Goal: Information Seeking & Learning: Learn about a topic

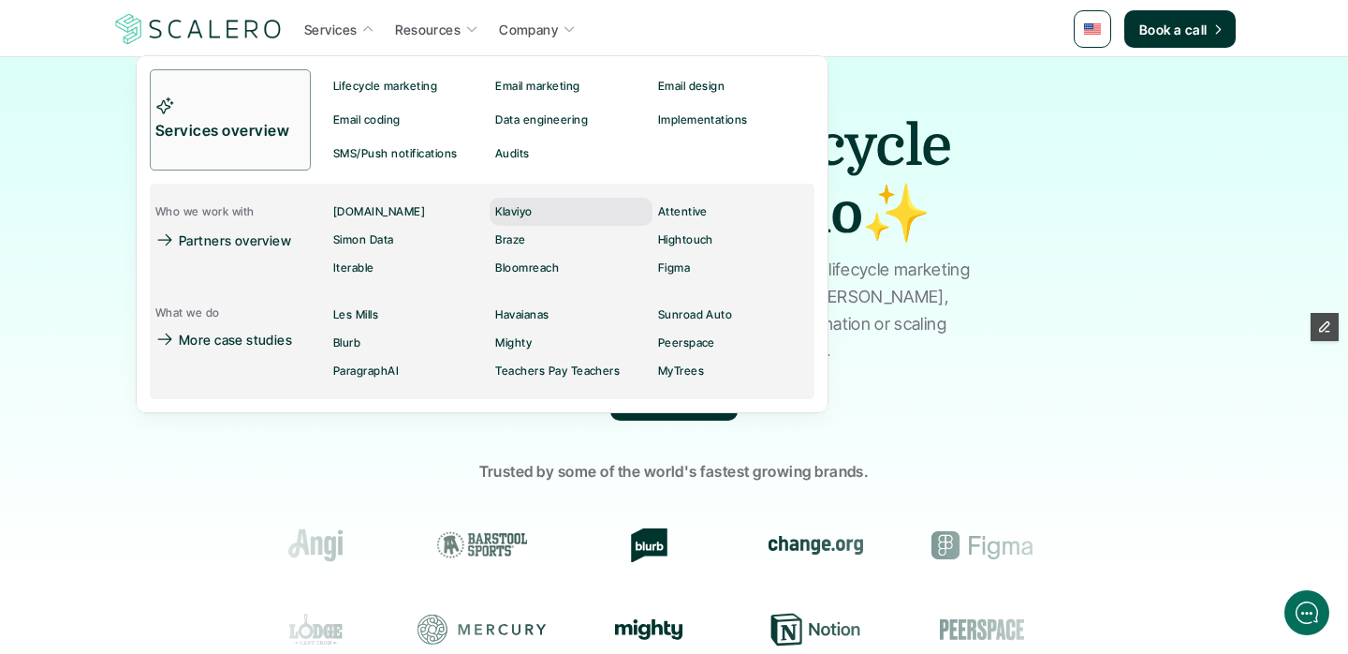
click at [538, 215] on div "Klaviyo" at bounding box center [519, 211] width 48 height 22
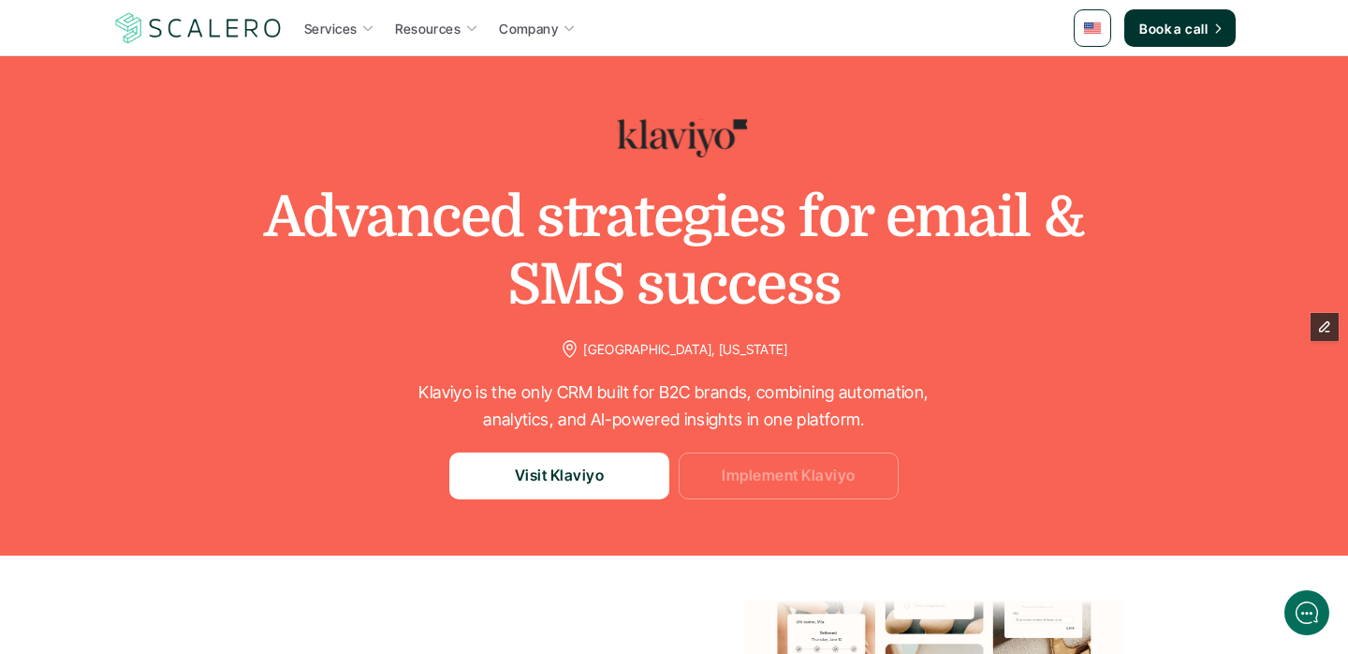
click at [775, 481] on p "Implement Klaviyo" at bounding box center [788, 475] width 133 height 24
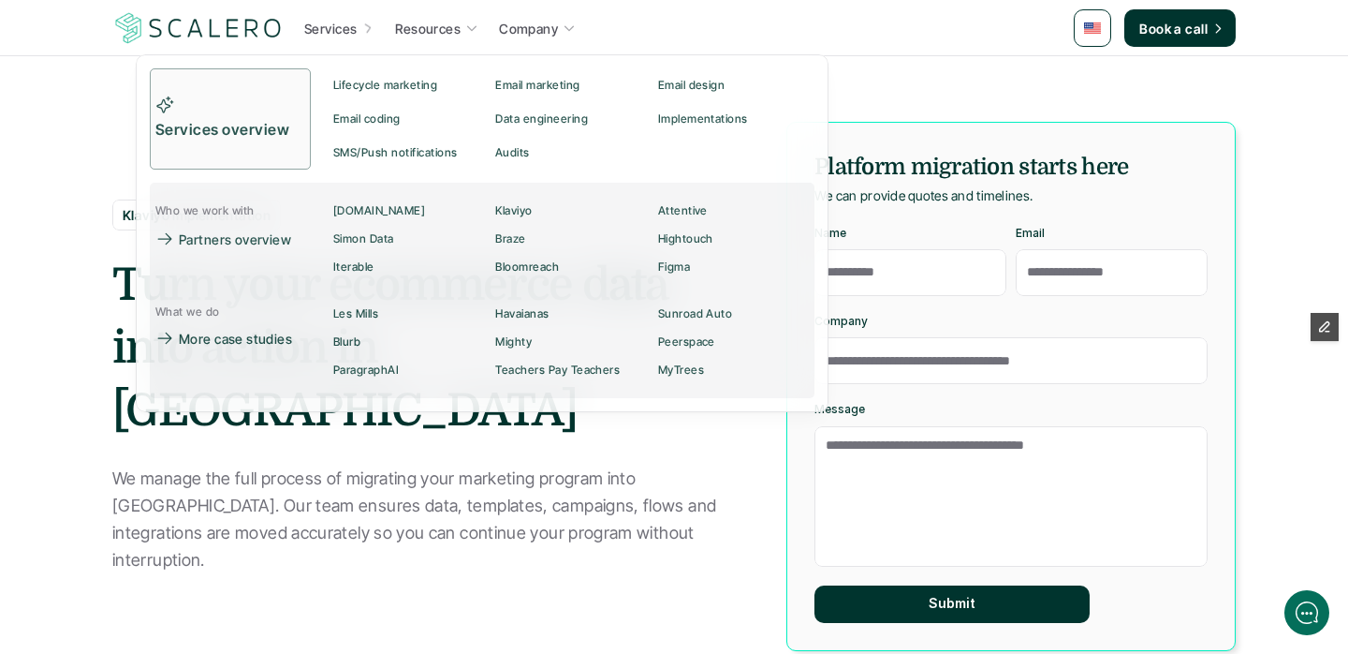
click at [319, 28] on p "Services" at bounding box center [330, 29] width 52 height 20
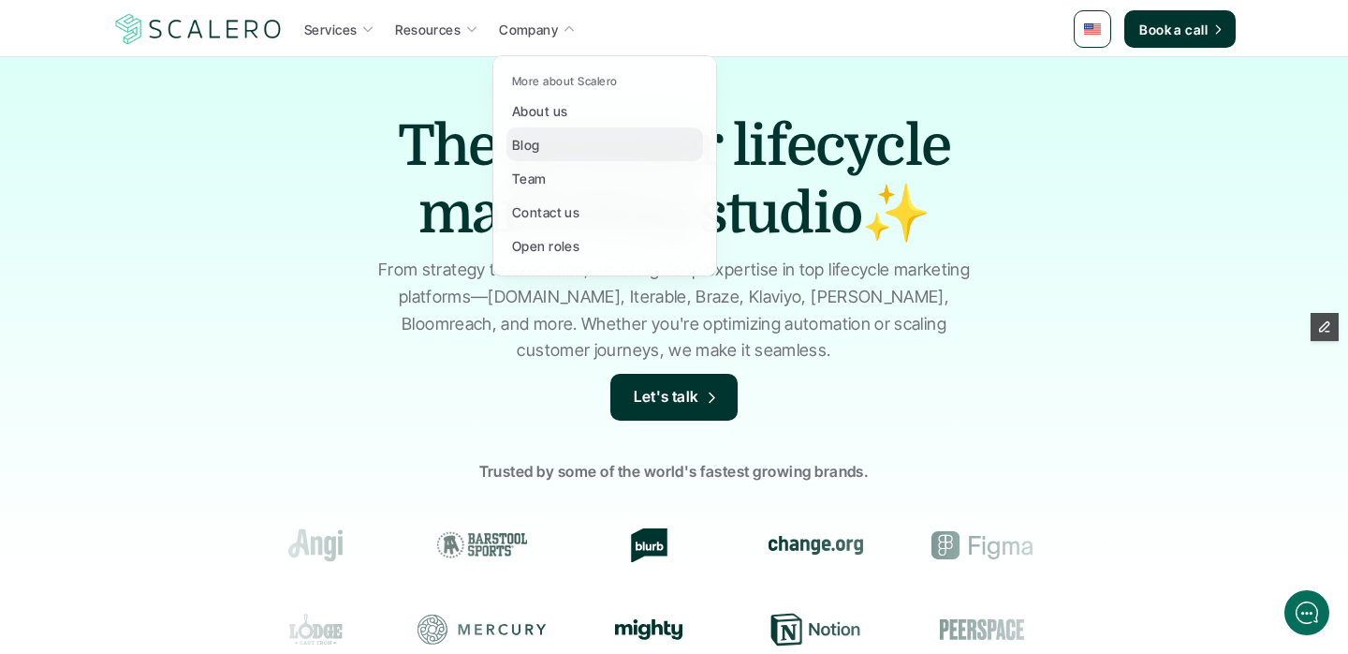
click at [526, 142] on p "Blog" at bounding box center [526, 145] width 28 height 20
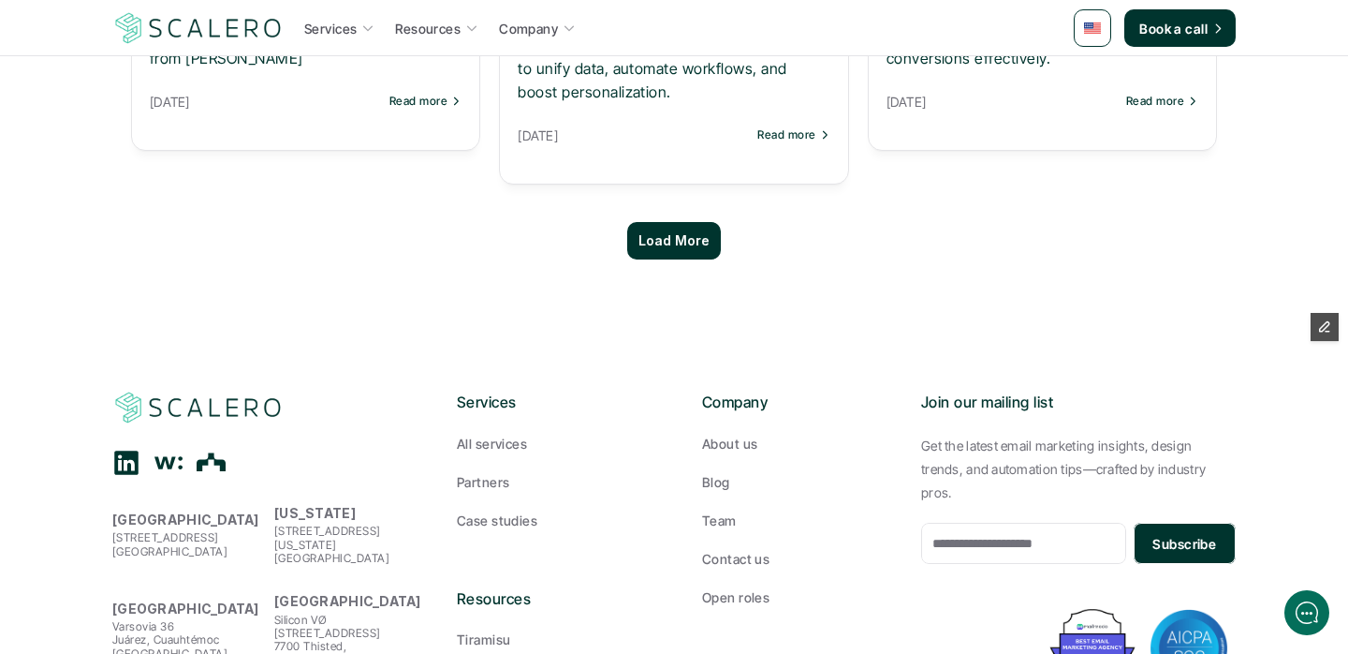
scroll to position [1968, 0]
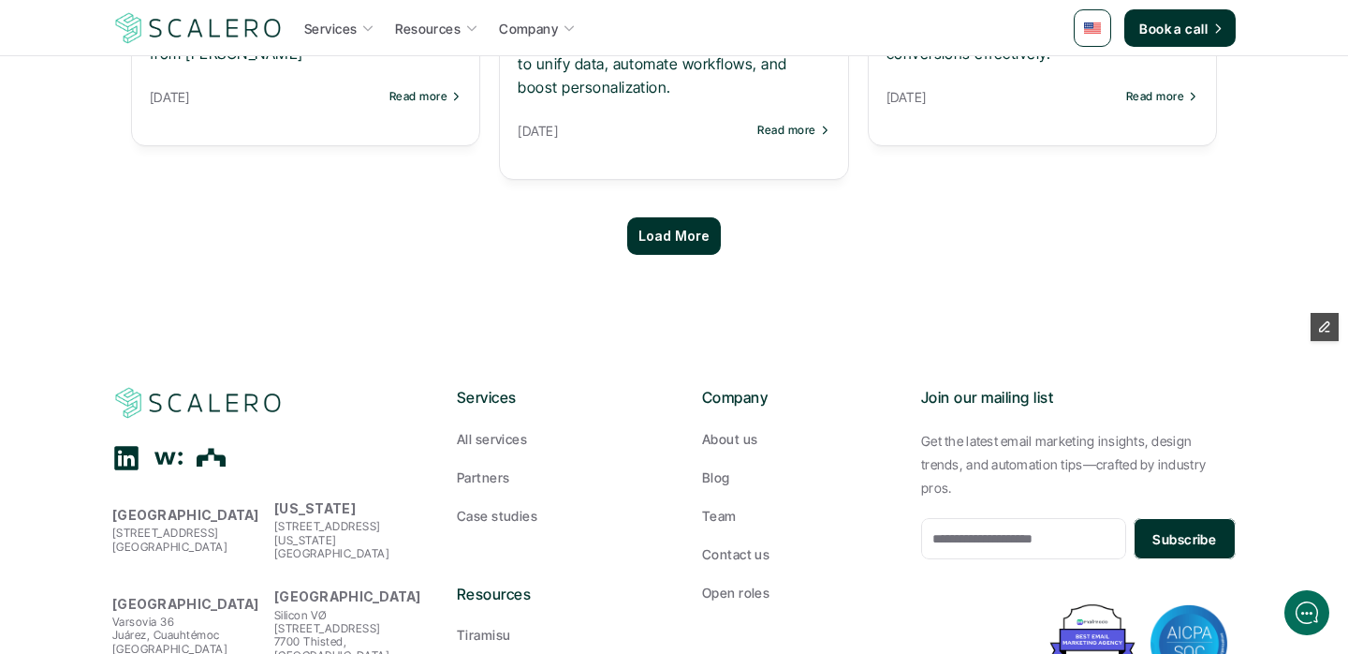
click at [685, 236] on p "Load More" at bounding box center [674, 236] width 71 height 16
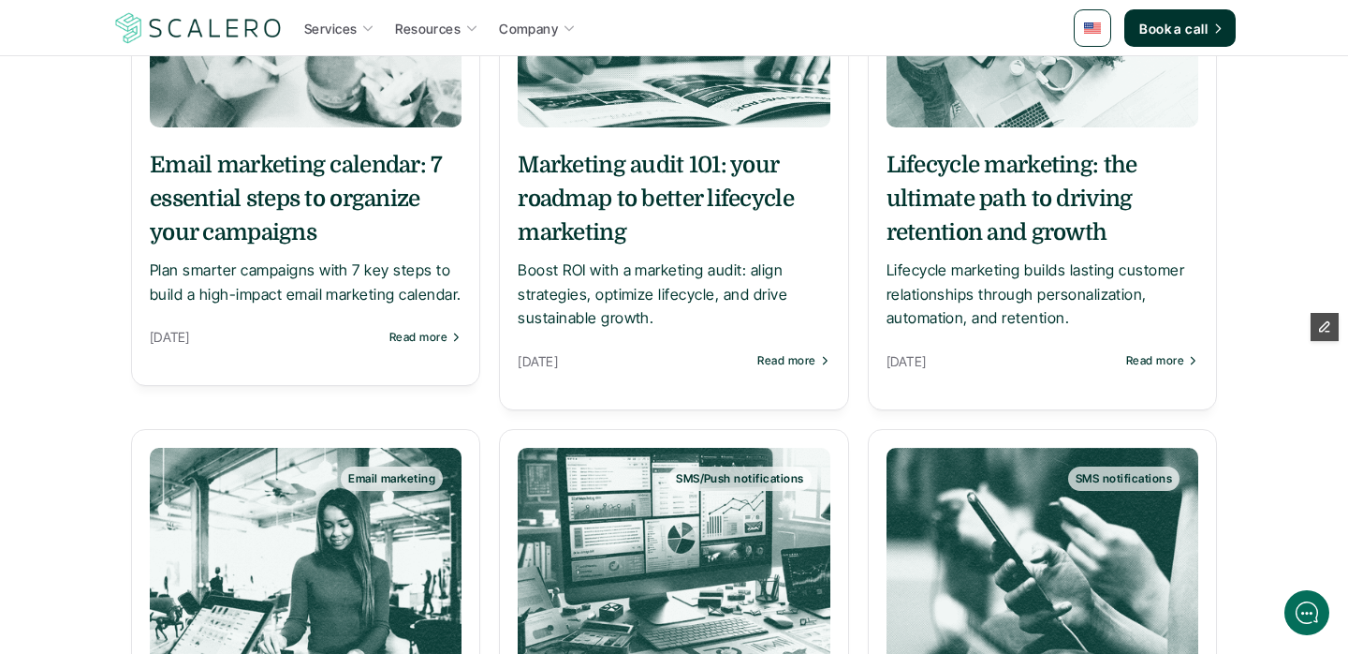
scroll to position [0, 0]
